Goal: Task Accomplishment & Management: Complete application form

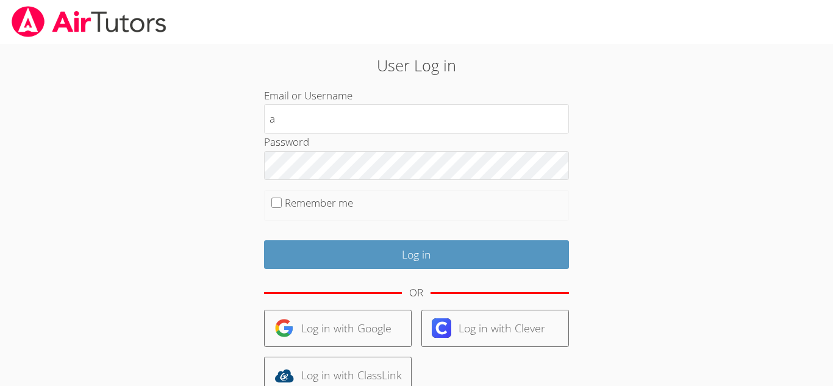
type input "a.cuneo1@lodiusd.org"
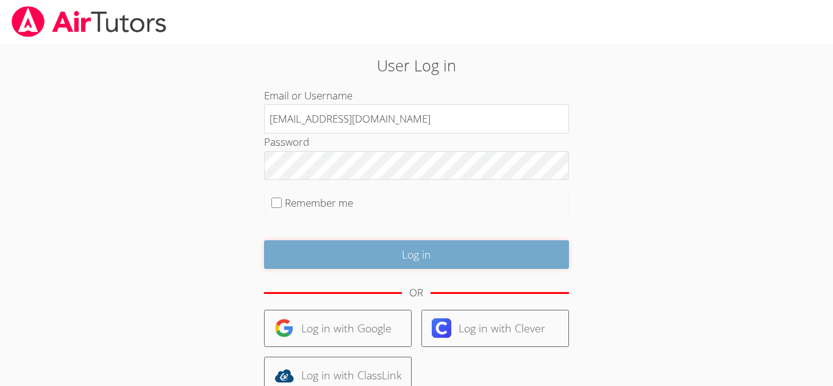
click at [458, 249] on input "Log in" at bounding box center [416, 254] width 305 height 29
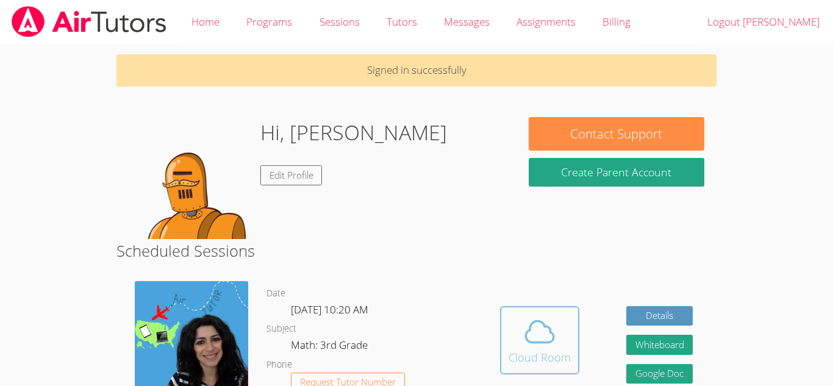
click at [526, 335] on icon at bounding box center [540, 332] width 34 height 34
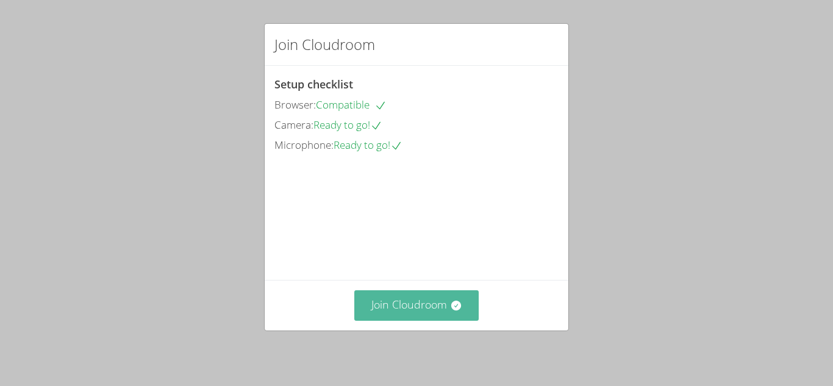
click at [445, 303] on button "Join Cloudroom" at bounding box center [416, 305] width 125 height 30
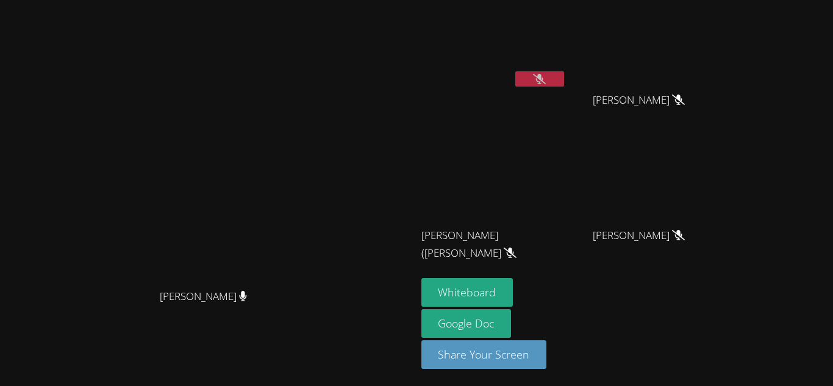
click at [299, 248] on video at bounding box center [208, 168] width 183 height 229
click at [514, 287] on button "Whiteboard" at bounding box center [467, 292] width 92 height 29
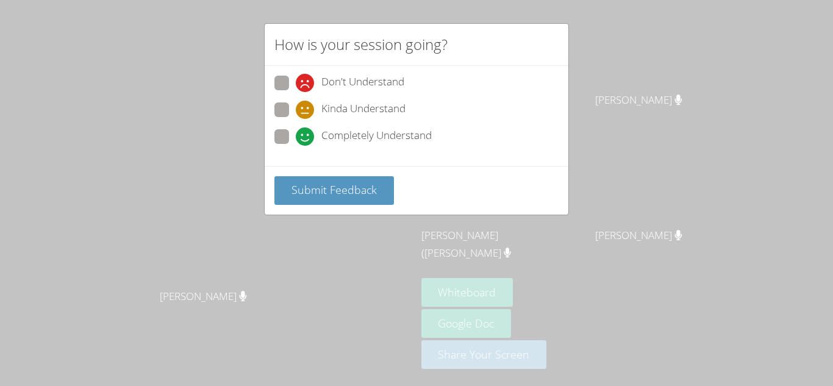
click at [296, 146] on span at bounding box center [296, 146] width 0 height 0
click at [296, 138] on input "Completely Understand" at bounding box center [301, 134] width 10 height 10
radio input "true"
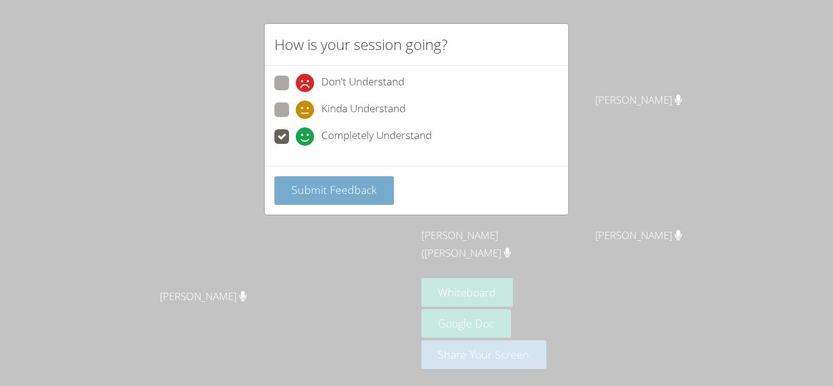
click at [317, 190] on span "Submit Feedback" at bounding box center [334, 189] width 85 height 15
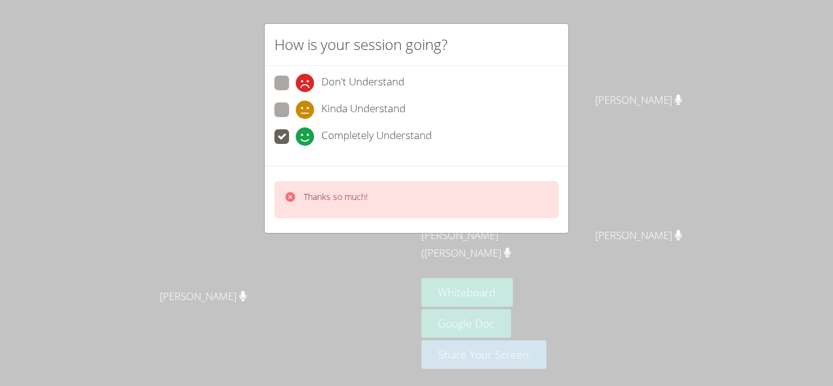
click at [491, 267] on div "How is your session going? Don't Understand Kinda Understand Completely Underst…" at bounding box center [416, 193] width 833 height 386
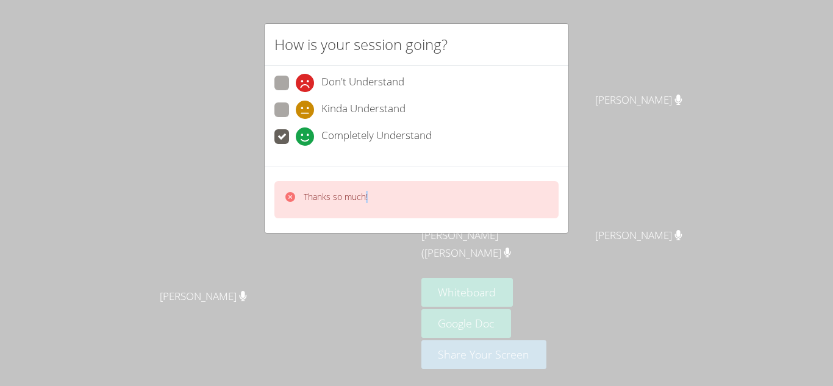
click at [491, 267] on div "How is your session going? Don't Understand Kinda Understand Completely Underst…" at bounding box center [416, 193] width 833 height 386
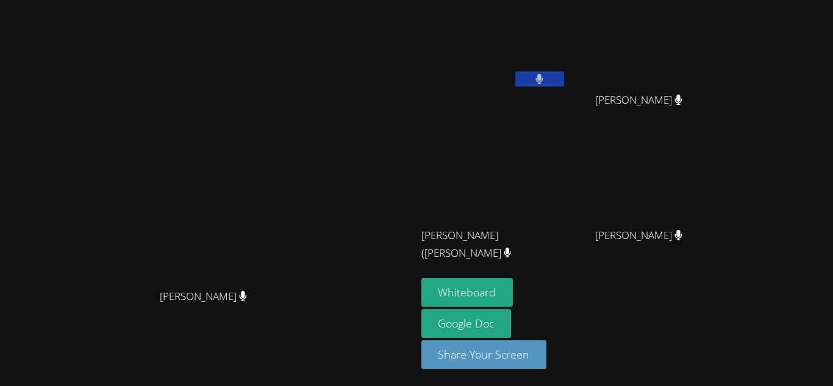
click at [299, 267] on video at bounding box center [208, 168] width 183 height 229
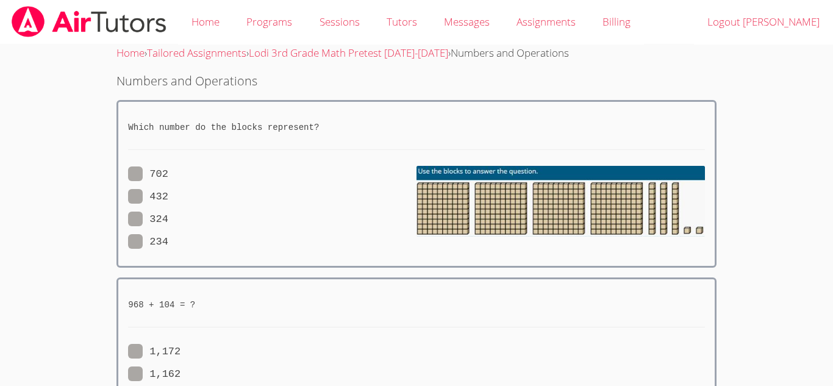
click at [168, 172] on span at bounding box center [168, 174] width 0 height 12
click at [168, 172] on input "702" at bounding box center [173, 172] width 10 height 10
radio input "true"
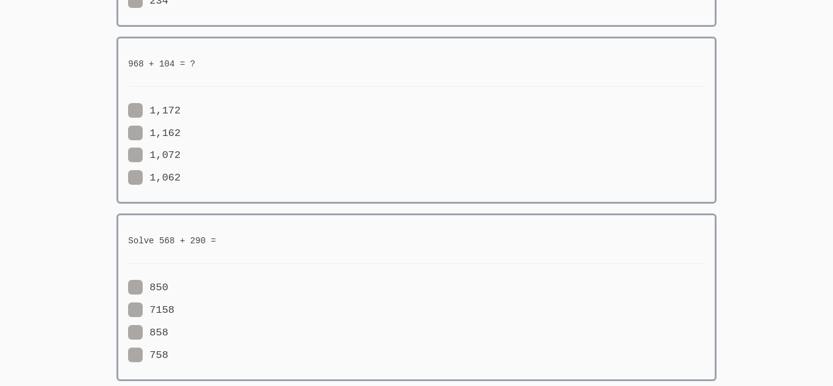
scroll to position [244, 0]
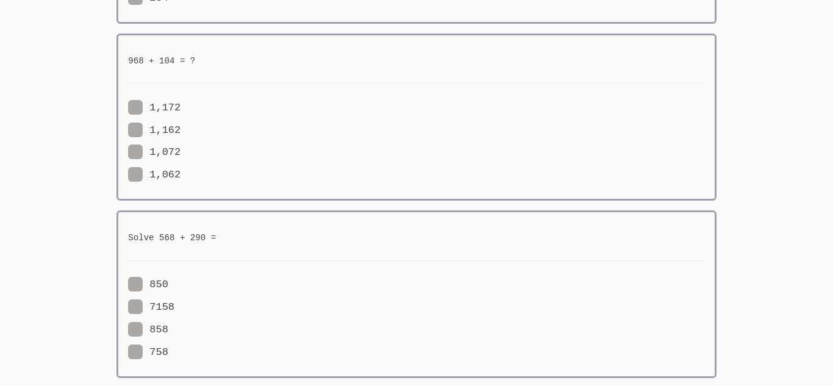
click at [181, 151] on span at bounding box center [181, 152] width 0 height 12
click at [181, 151] on input "1,072" at bounding box center [186, 150] width 10 height 10
radio input "true"
click at [307, 105] on div "1,172" at bounding box center [272, 108] width 289 height 18
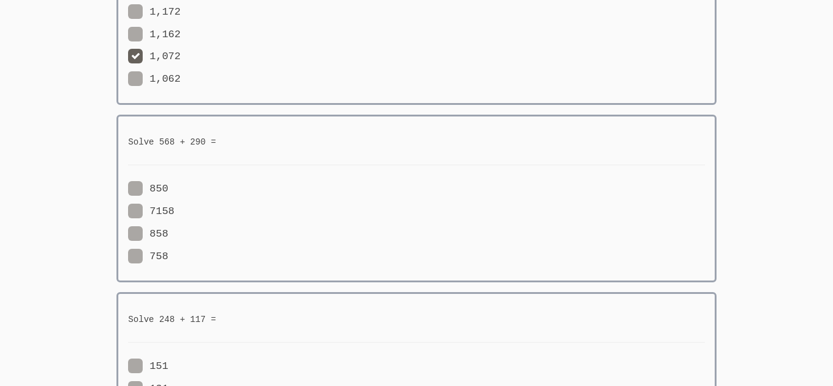
scroll to position [342, 0]
click at [168, 230] on span at bounding box center [168, 232] width 0 height 12
click at [168, 230] on input "858" at bounding box center [173, 229] width 10 height 10
radio input "true"
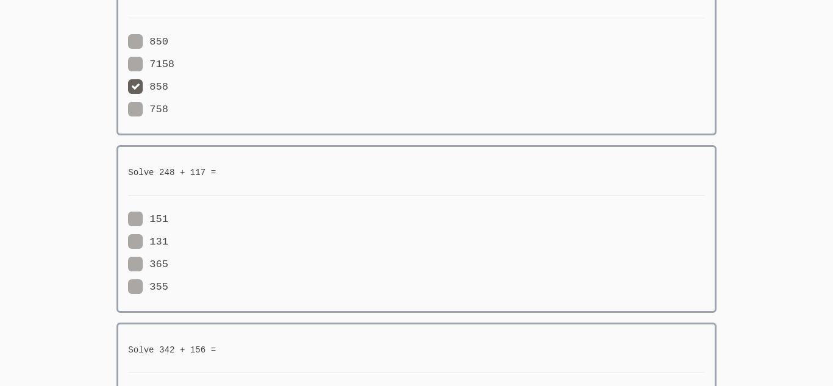
scroll to position [488, 0]
click at [168, 237] on span at bounding box center [168, 241] width 0 height 12
click at [168, 237] on input "131" at bounding box center [173, 238] width 10 height 10
radio input "true"
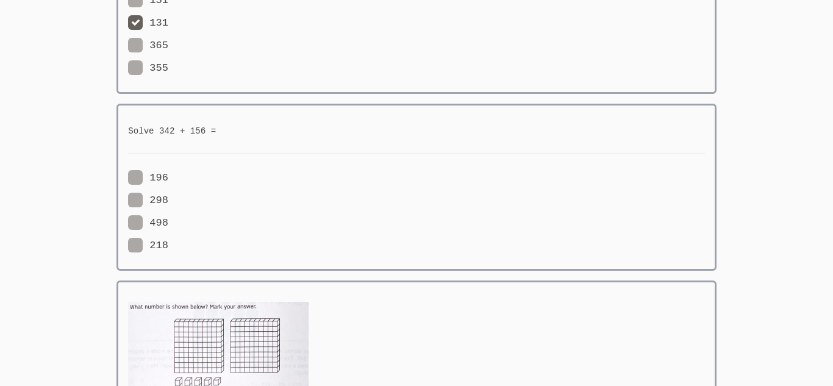
scroll to position [708, 0]
click at [168, 201] on span at bounding box center [168, 199] width 0 height 12
click at [168, 201] on input "298" at bounding box center [173, 196] width 10 height 10
radio input "true"
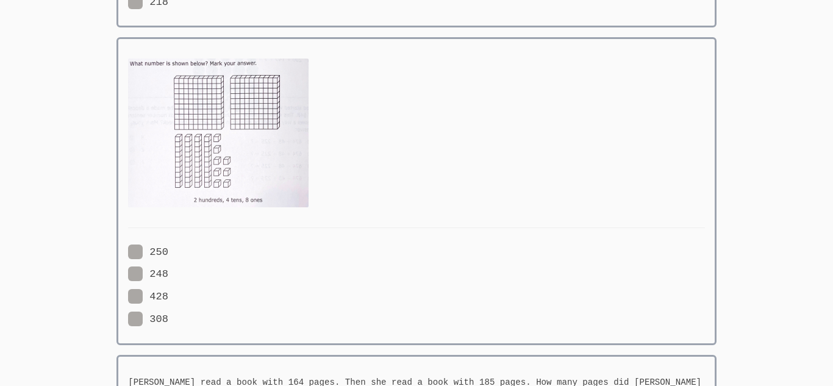
scroll to position [952, 0]
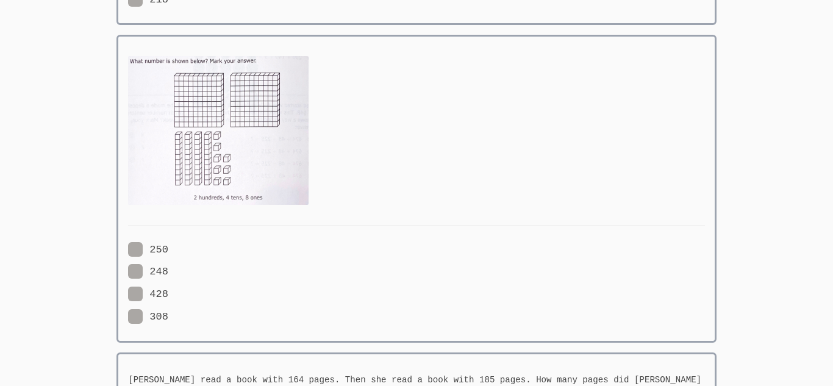
click at [168, 276] on span at bounding box center [168, 272] width 0 height 12
click at [168, 274] on input "248" at bounding box center [173, 269] width 10 height 10
radio input "true"
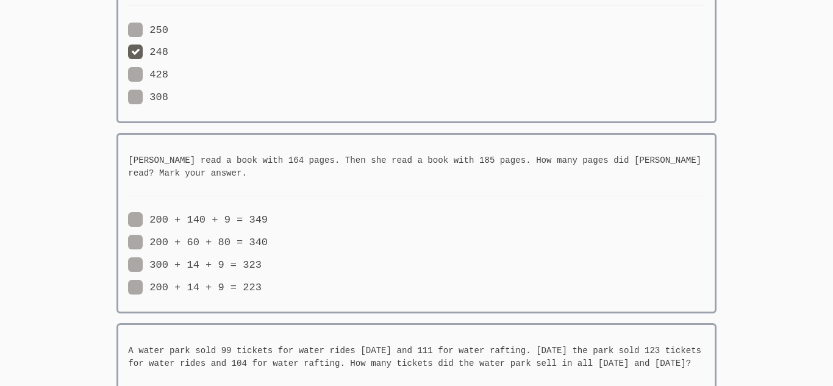
scroll to position [1196, 0]
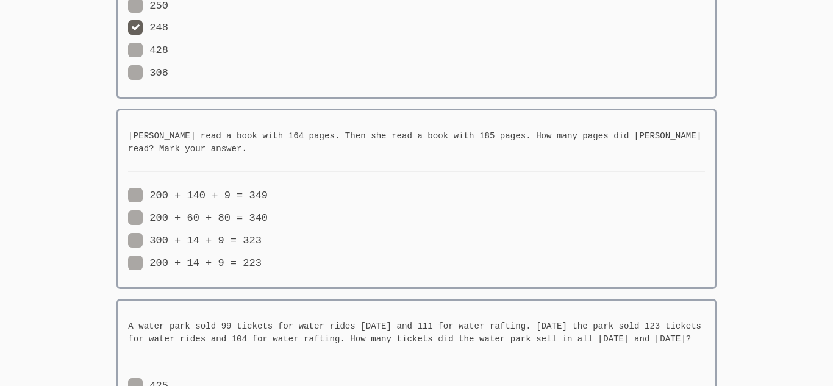
click at [262, 260] on span at bounding box center [262, 263] width 0 height 12
click at [262, 260] on input "200 + 14 + 9 = 223" at bounding box center [267, 261] width 10 height 10
radio input "true"
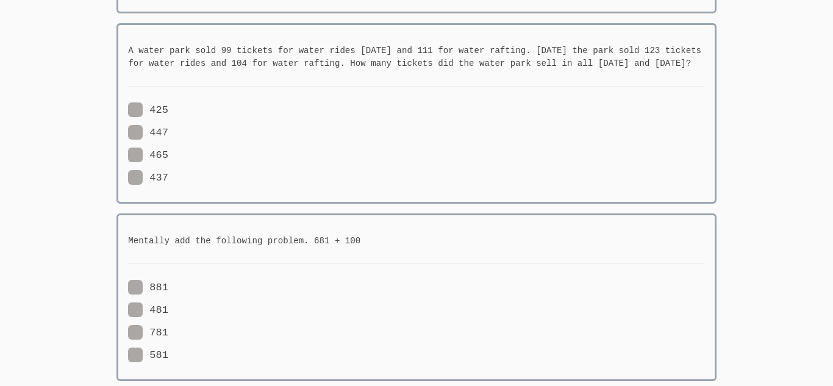
scroll to position [1488, 0]
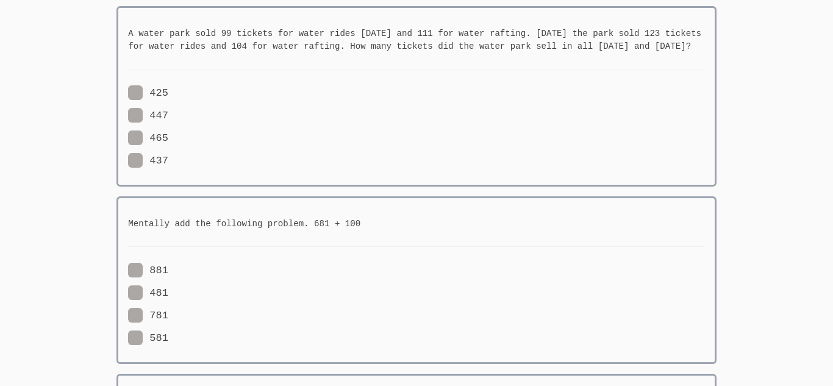
click at [168, 156] on span at bounding box center [168, 161] width 0 height 12
click at [168, 156] on input "437" at bounding box center [173, 158] width 10 height 10
radio input "true"
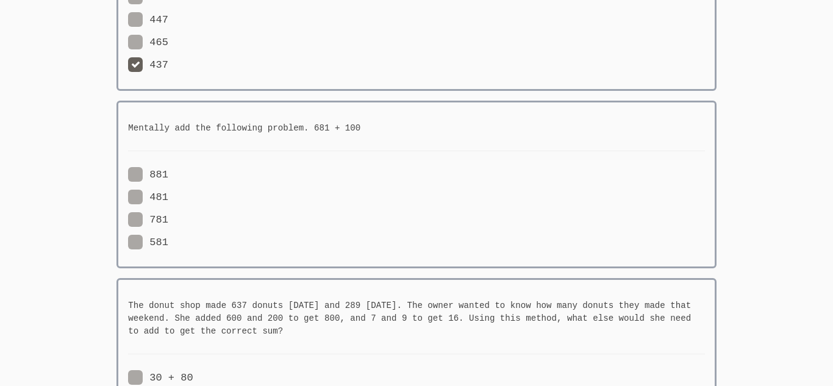
scroll to position [1586, 0]
click at [168, 194] on span at bounding box center [168, 196] width 0 height 12
click at [168, 194] on input "481" at bounding box center [173, 193] width 10 height 10
radio input "true"
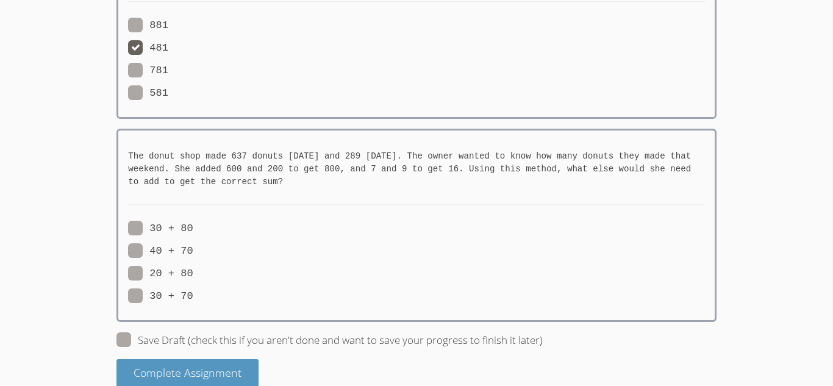
scroll to position [1752, 0]
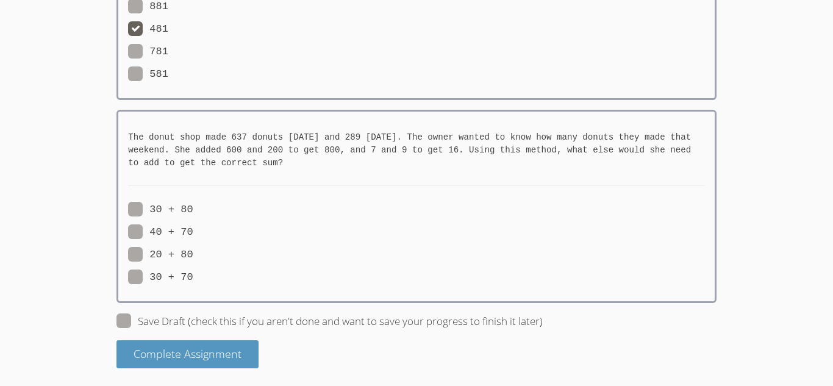
click at [193, 232] on span at bounding box center [193, 232] width 0 height 12
click at [193, 232] on input "40 + 70" at bounding box center [198, 229] width 10 height 10
radio input "true"
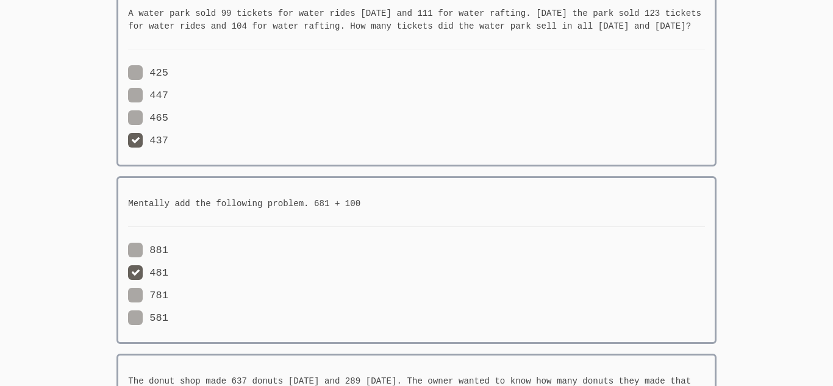
scroll to position [1484, 0]
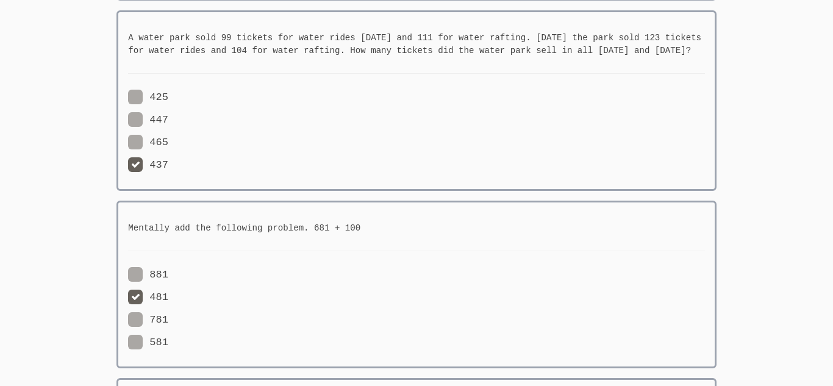
click at [168, 94] on span at bounding box center [168, 97] width 0 height 12
click at [168, 94] on input "425" at bounding box center [173, 95] width 10 height 10
radio input "true"
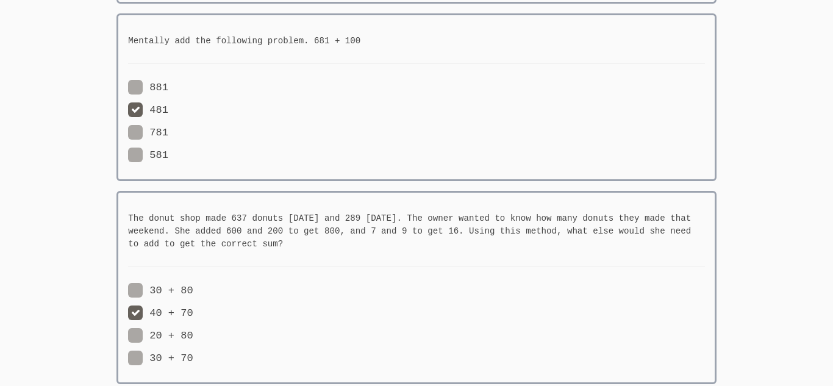
scroll to position [1704, 0]
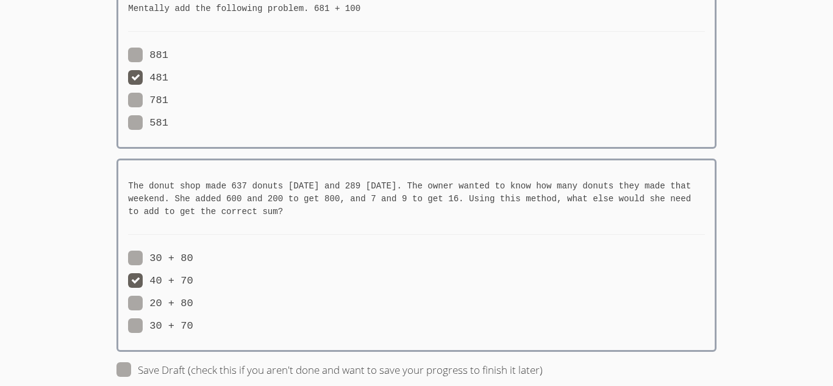
click at [168, 99] on span at bounding box center [168, 101] width 0 height 12
click at [168, 99] on input "781" at bounding box center [173, 98] width 10 height 10
radio input "true"
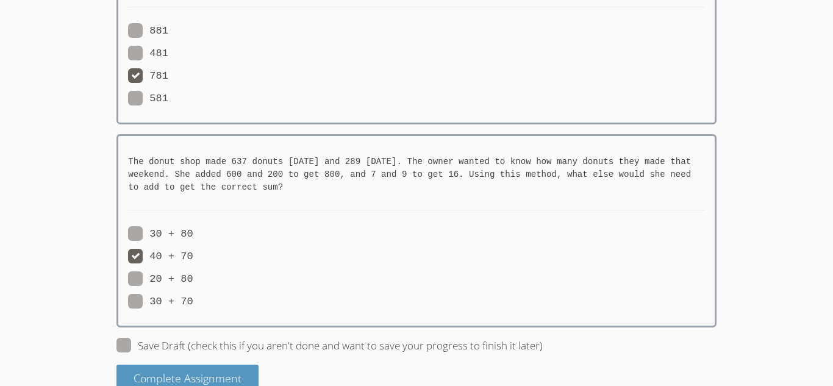
scroll to position [1752, 0]
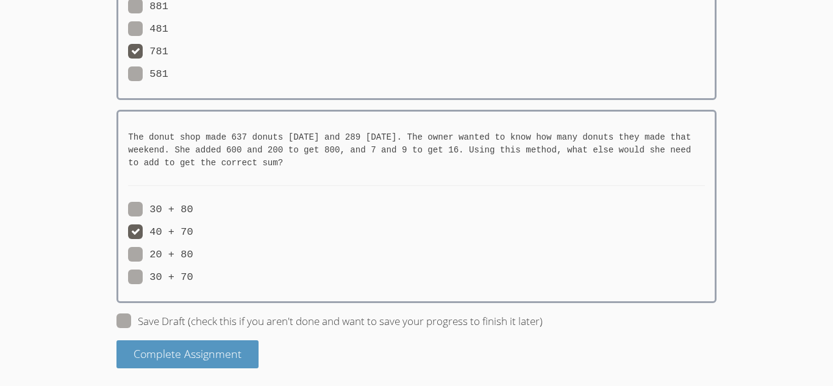
click at [193, 260] on span at bounding box center [193, 255] width 0 height 12
click at [193, 257] on input "20 + 80" at bounding box center [198, 252] width 10 height 10
radio input "true"
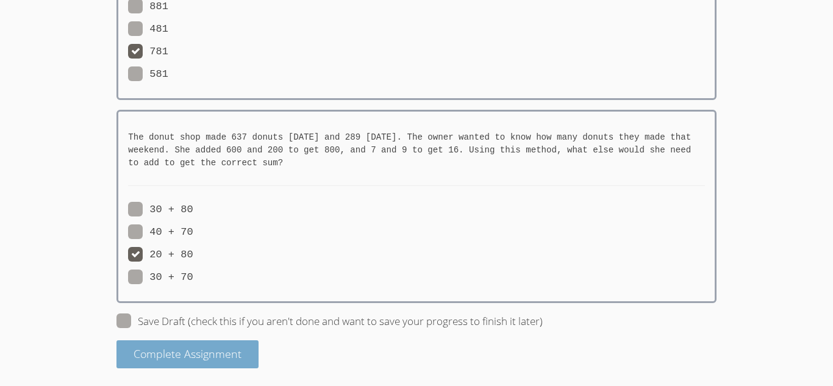
click at [162, 345] on button "Complete Assignment" at bounding box center [188, 354] width 142 height 29
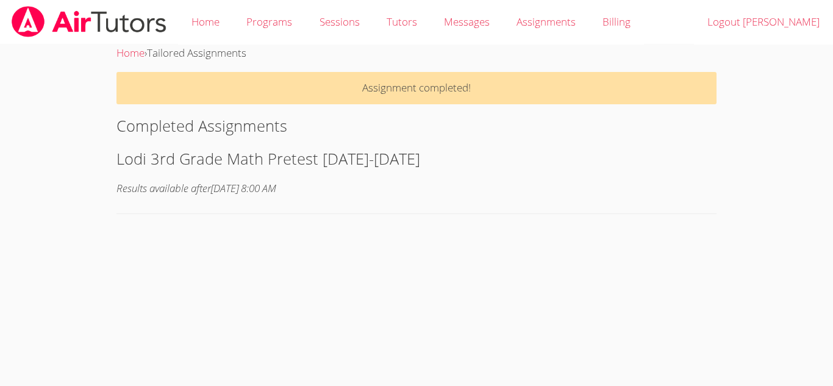
click at [547, 161] on h2 "Lodi 3rd Grade Math Pretest [DATE]-[DATE]" at bounding box center [417, 158] width 600 height 23
